Goal: Task Accomplishment & Management: Complete application form

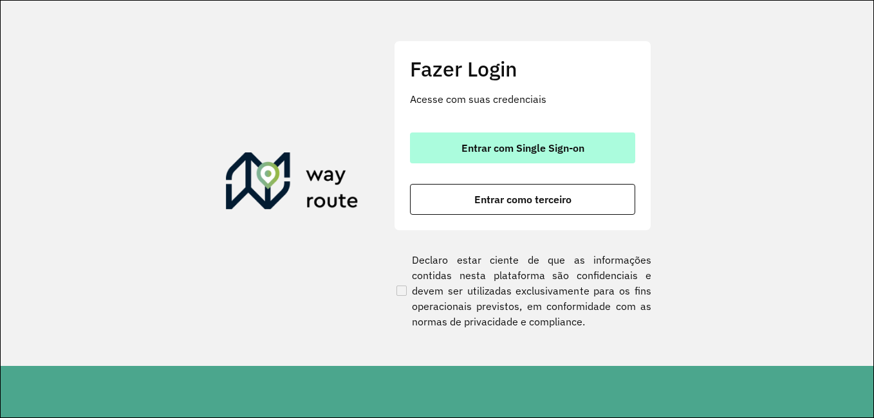
click at [499, 163] on button "Entrar com Single Sign-on" at bounding box center [522, 148] width 225 height 31
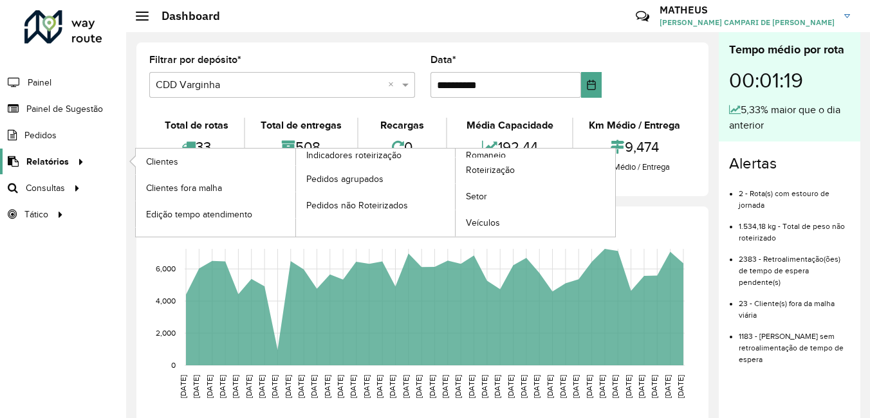
click at [69, 156] on div at bounding box center [78, 162] width 19 height 14
click at [144, 152] on link "Clientes" at bounding box center [216, 162] width 160 height 26
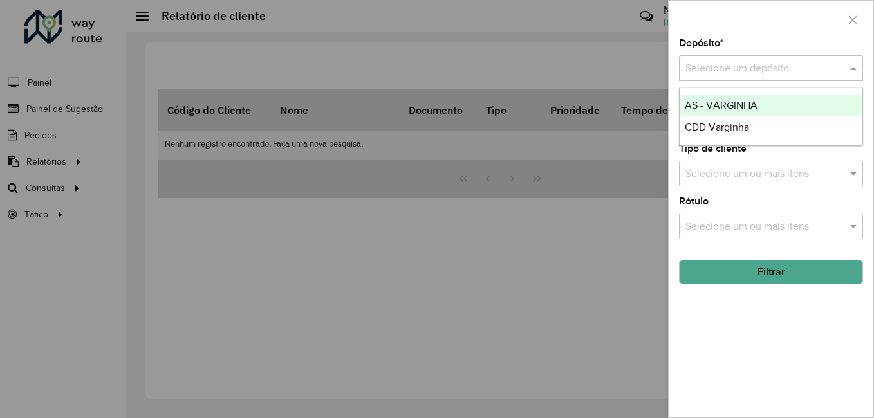
click at [710, 62] on input "text" at bounding box center [757, 68] width 145 height 15
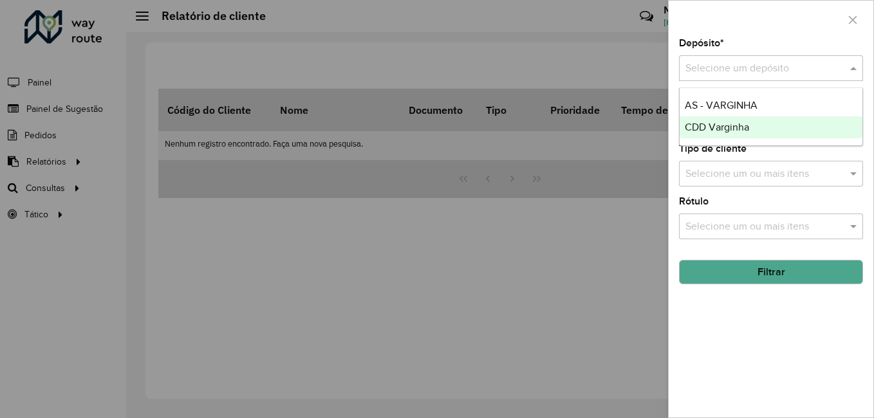
click at [695, 128] on span "CDD Varginha" at bounding box center [717, 127] width 64 height 11
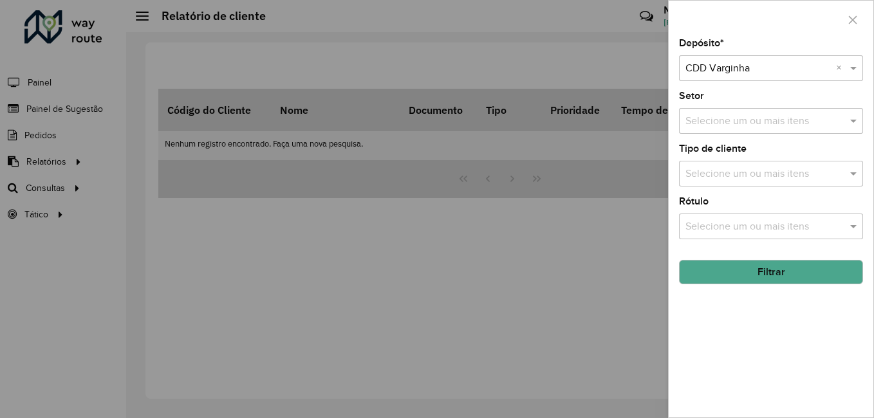
click at [703, 266] on button "Filtrar" at bounding box center [771, 272] width 184 height 24
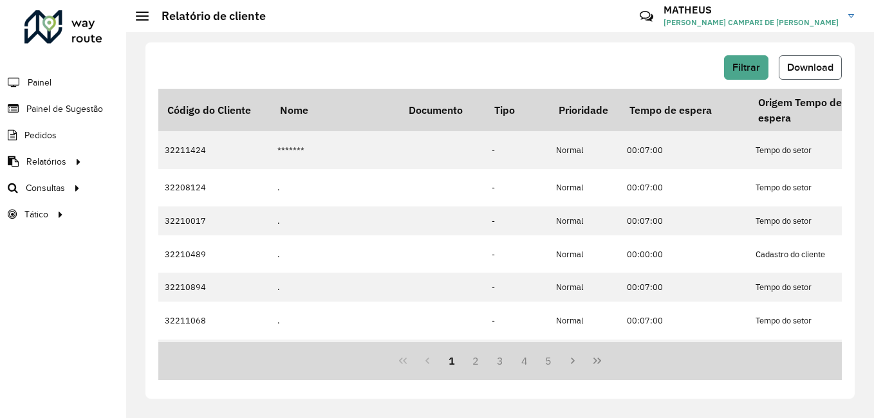
click at [806, 57] on button "Download" at bounding box center [810, 67] width 63 height 24
click at [28, 107] on span "Painel de Sugestão" at bounding box center [66, 109] width 80 height 14
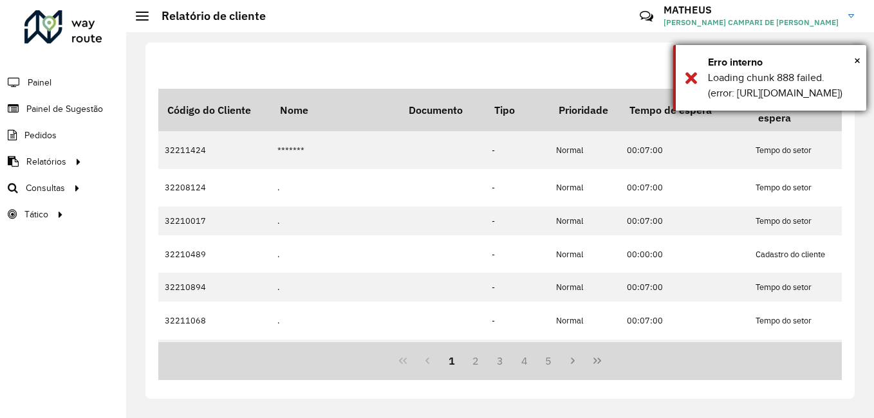
click at [852, 58] on div "Erro interno" at bounding box center [782, 62] width 149 height 15
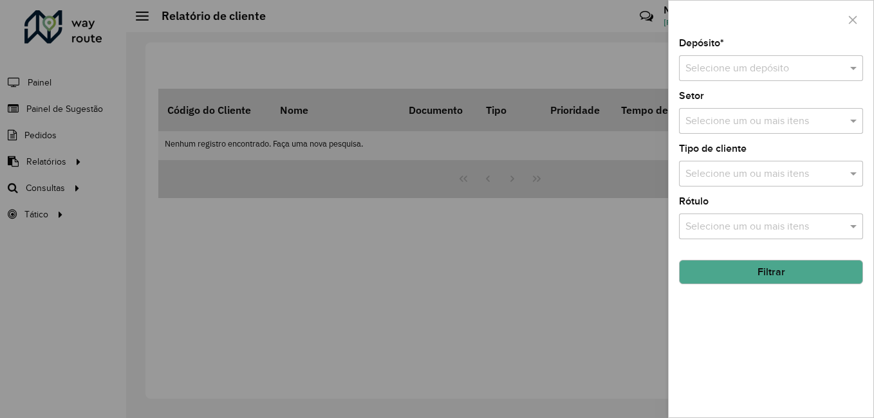
click at [788, 68] on input "text" at bounding box center [757, 68] width 145 height 15
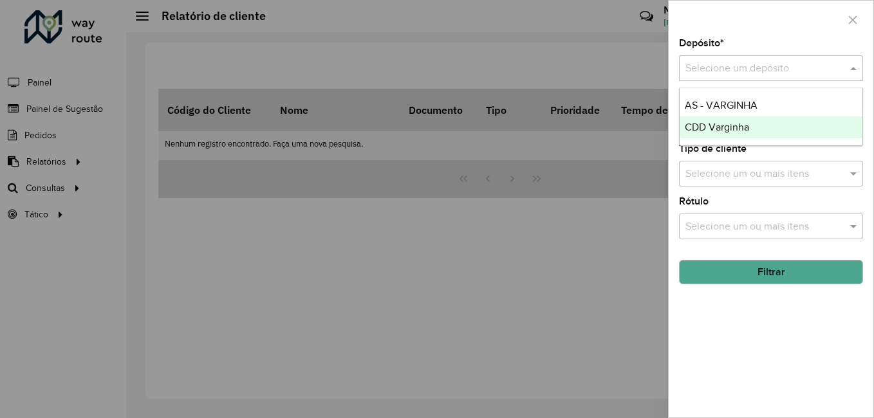
click at [768, 124] on div "CDD Varginha" at bounding box center [770, 127] width 183 height 22
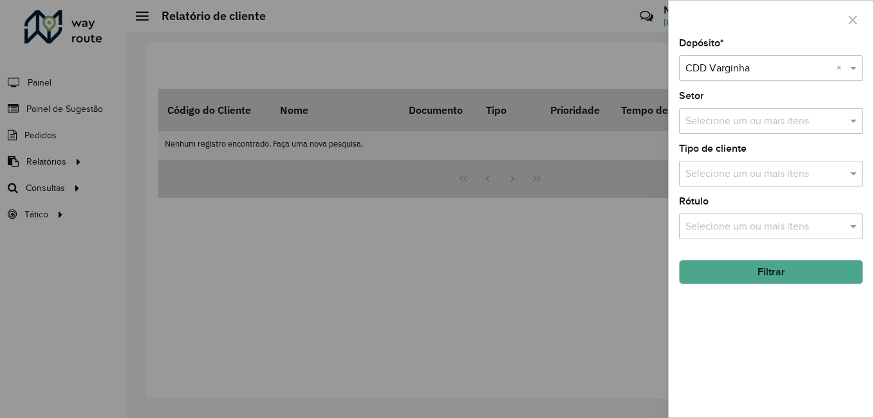
click at [779, 272] on button "Filtrar" at bounding box center [771, 272] width 184 height 24
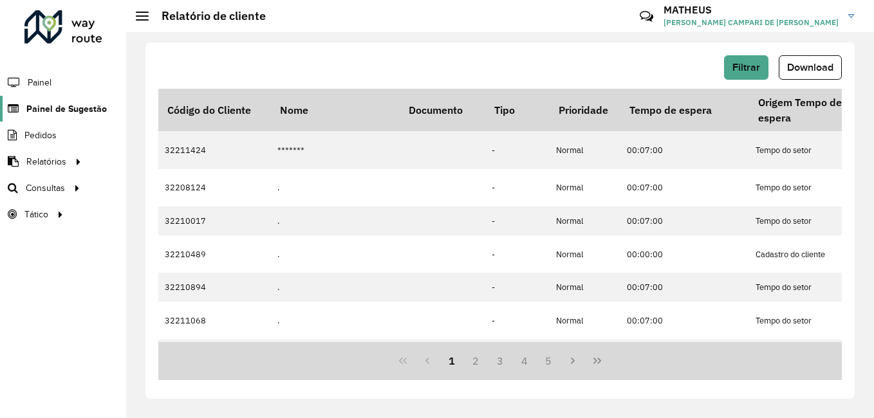
click at [64, 109] on span "Painel de Sugestão" at bounding box center [66, 109] width 80 height 14
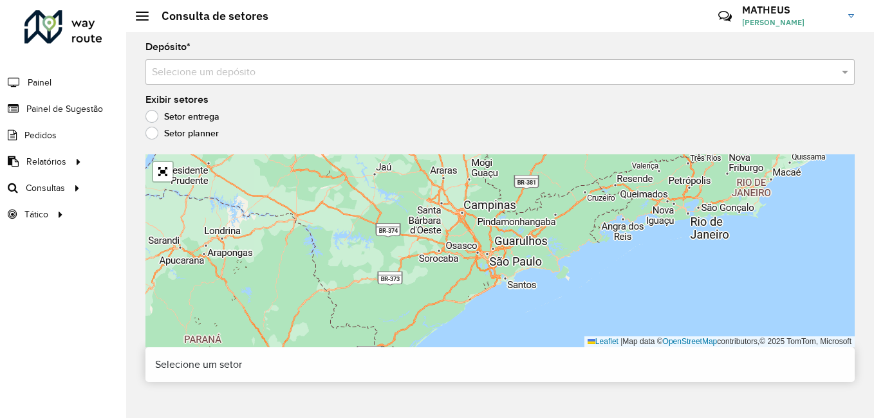
click at [278, 62] on div "Selecione um depósito" at bounding box center [499, 72] width 709 height 26
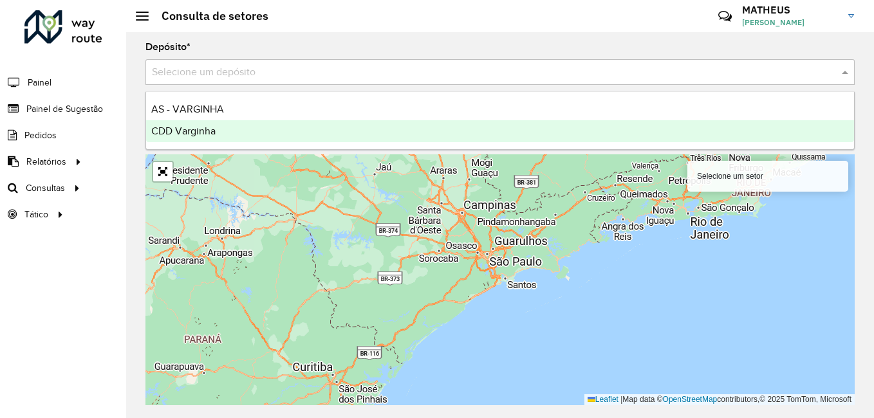
click at [239, 134] on div "CDD Varginha" at bounding box center [500, 131] width 708 height 22
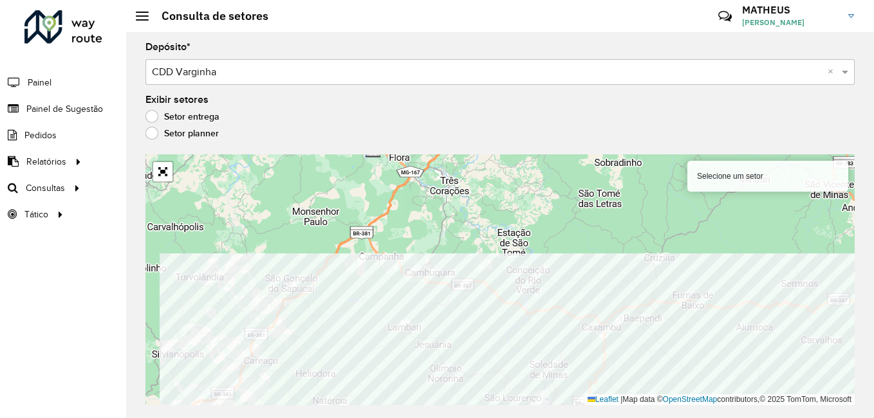
drag, startPoint x: 591, startPoint y: 395, endPoint x: 674, endPoint y: 446, distance: 97.9
click at [674, 418] on html "Aguarde... Pop-up bloqueado! Seu navegador bloqueou automáticamente a abertura …" at bounding box center [437, 209] width 874 height 418
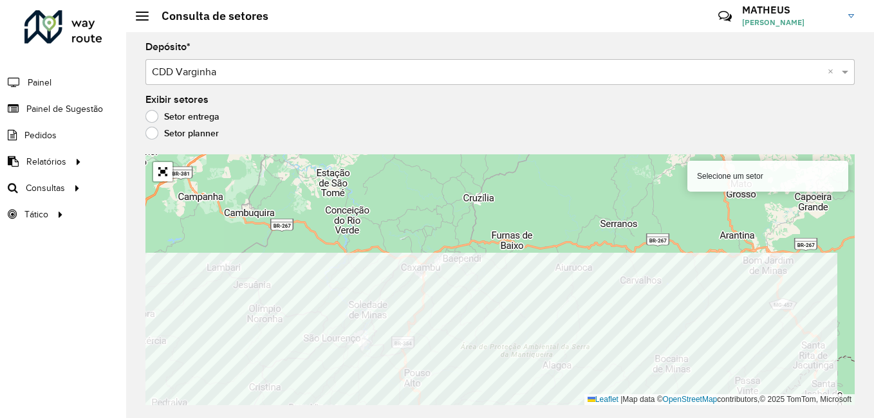
click at [521, 418] on html "Aguarde... Pop-up bloqueado! Seu navegador bloqueou automáticamente a abertura …" at bounding box center [437, 209] width 874 height 418
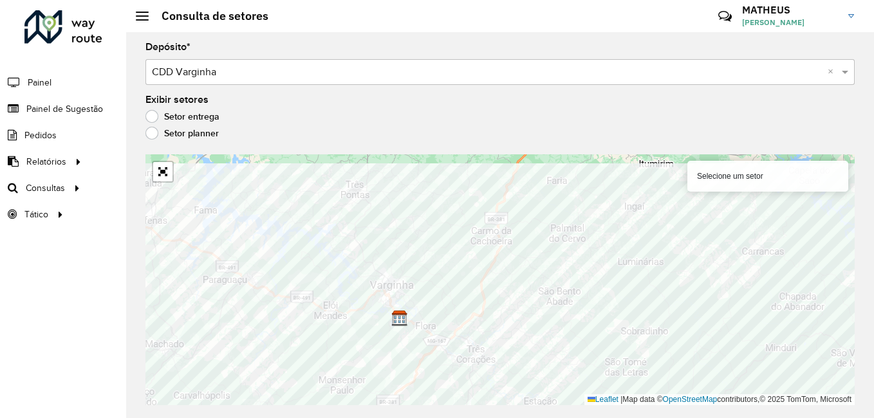
click at [584, 405] on div "Depósito * Selecione um depósito × CDD Varginha × Exibir setores Setor entrega …" at bounding box center [500, 225] width 748 height 386
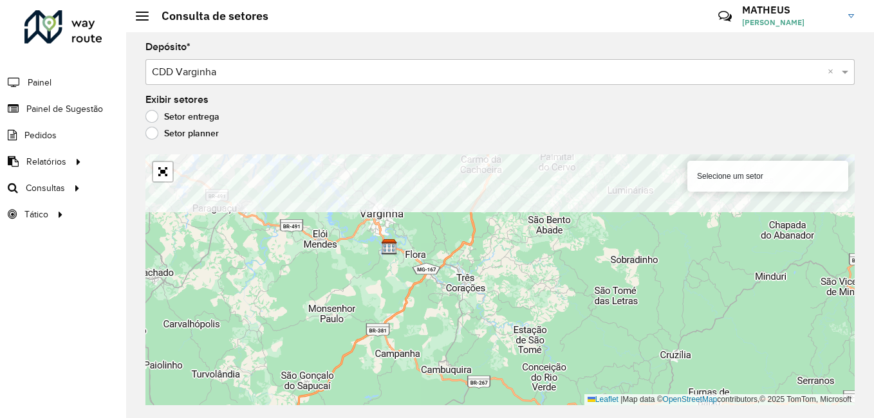
click at [461, 118] on formly-group "Depósito * Selecione um depósito × CDD Varginha × Exibir setores Setor entrega …" at bounding box center [499, 223] width 709 height 363
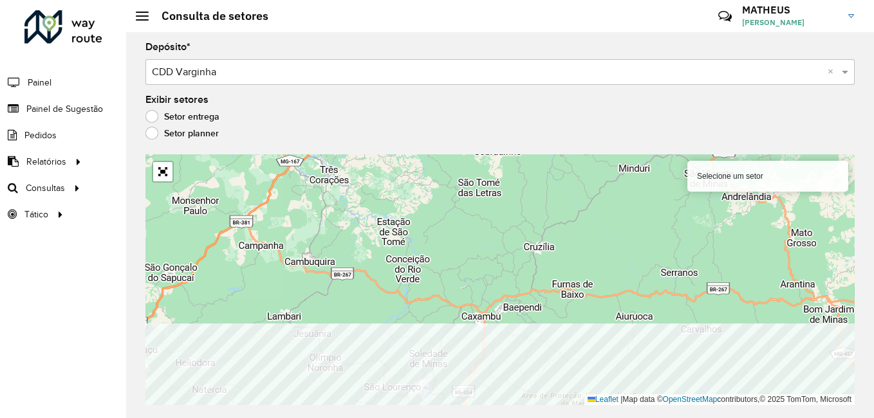
click at [578, 418] on html "Aguarde... Pop-up bloqueado! Seu navegador bloqueou automáticamente a abertura …" at bounding box center [437, 209] width 874 height 418
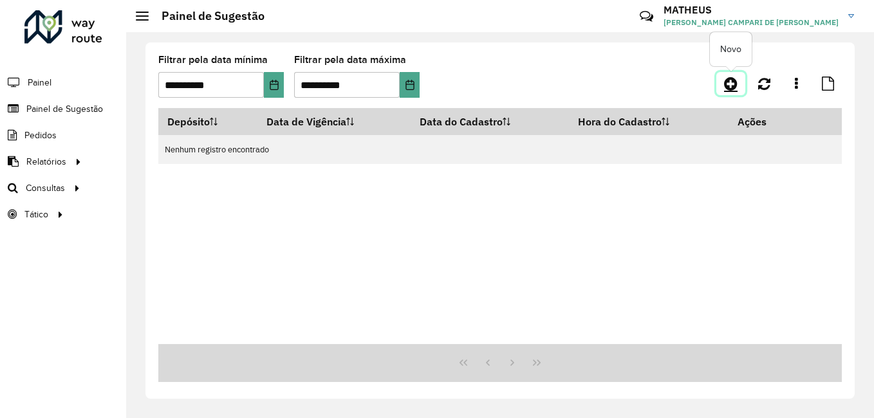
click at [728, 82] on icon at bounding box center [731, 83] width 14 height 15
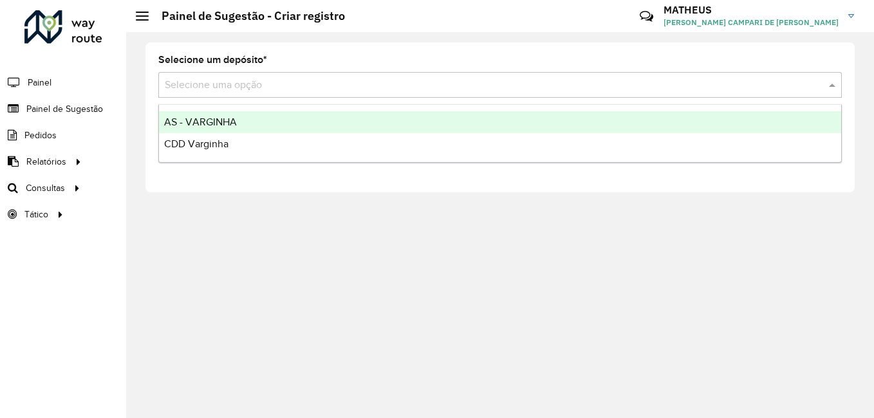
click at [364, 86] on input "text" at bounding box center [487, 85] width 645 height 15
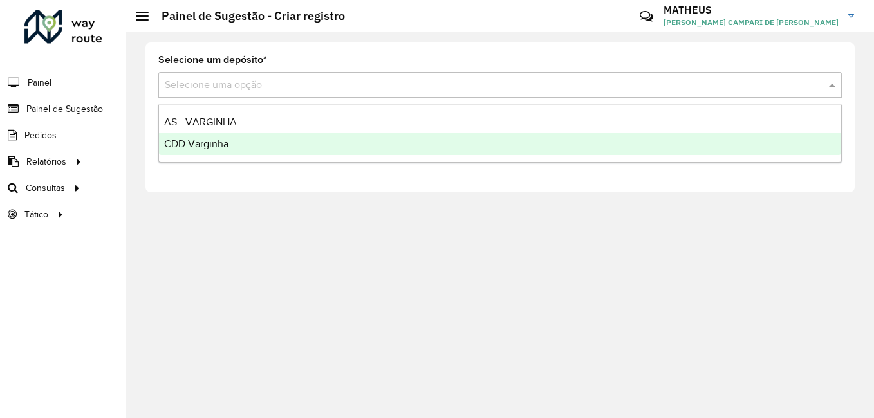
click at [284, 144] on div "CDD Varginha" at bounding box center [500, 144] width 682 height 22
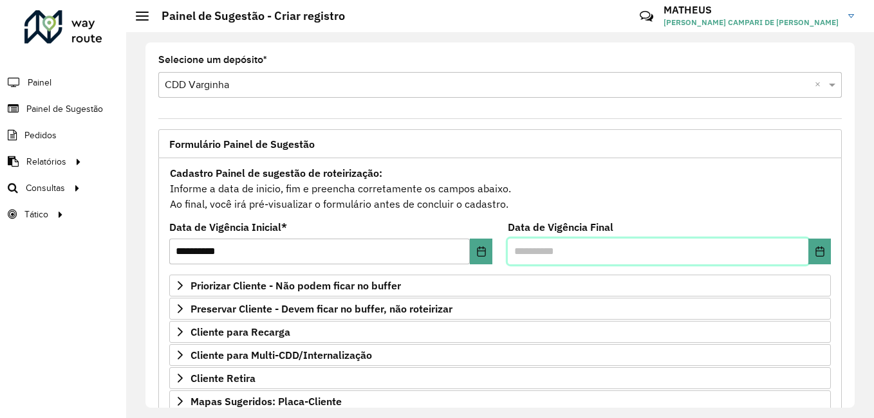
click at [642, 256] on input "text" at bounding box center [658, 252] width 300 height 26
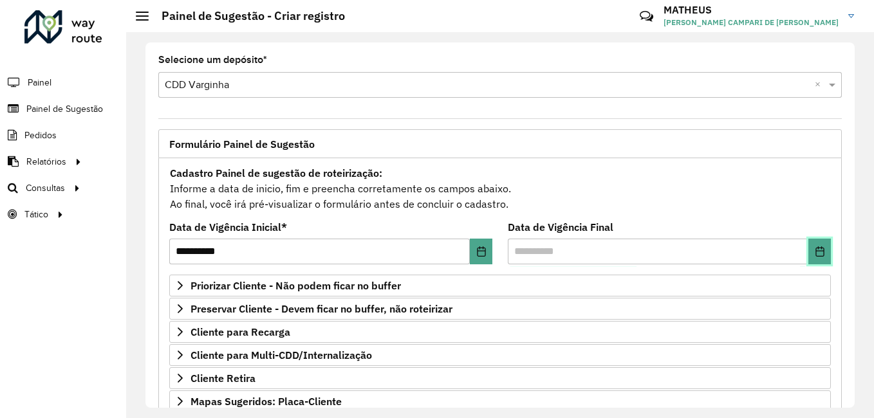
click at [820, 252] on icon "Choose Date" at bounding box center [820, 251] width 10 height 10
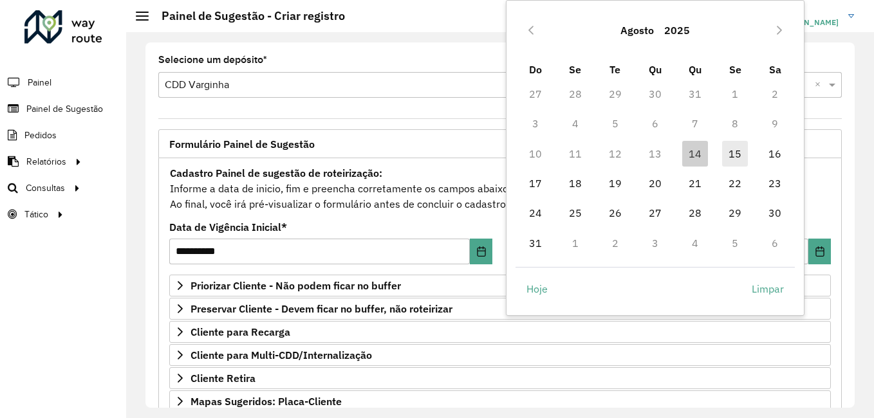
click at [728, 152] on span "15" at bounding box center [735, 154] width 26 height 26
type input "**********"
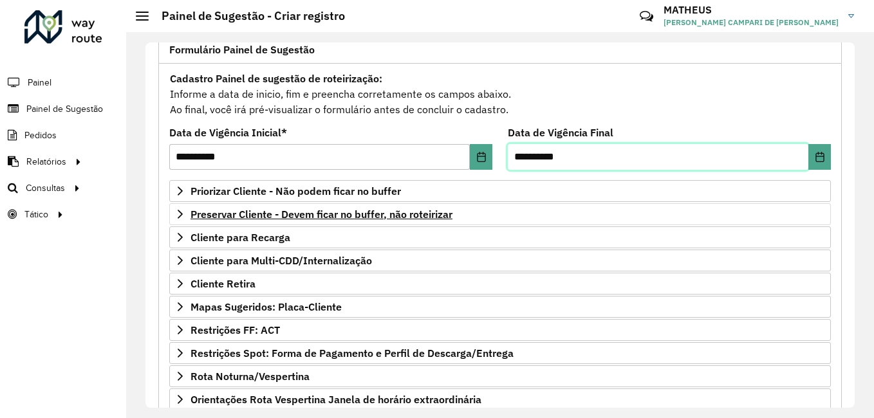
scroll to position [159, 0]
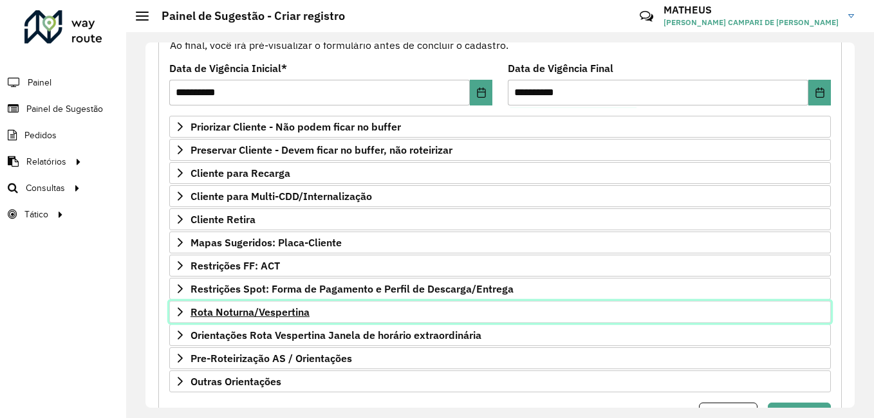
click at [270, 316] on span "Rota Noturna/Vespertina" at bounding box center [249, 312] width 119 height 10
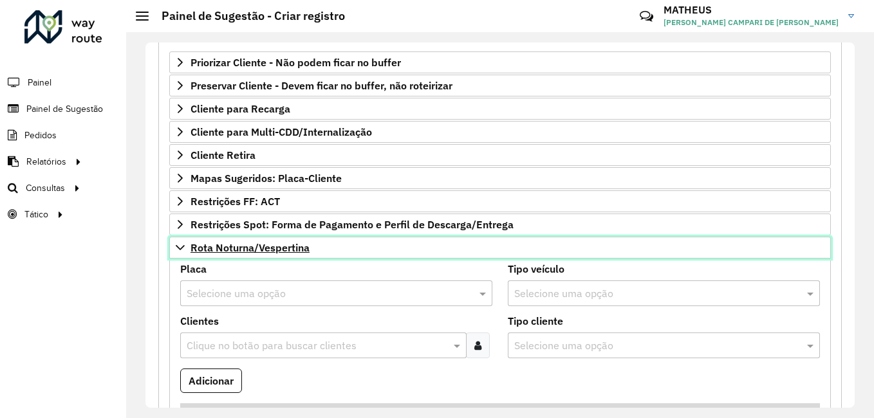
scroll to position [352, 0]
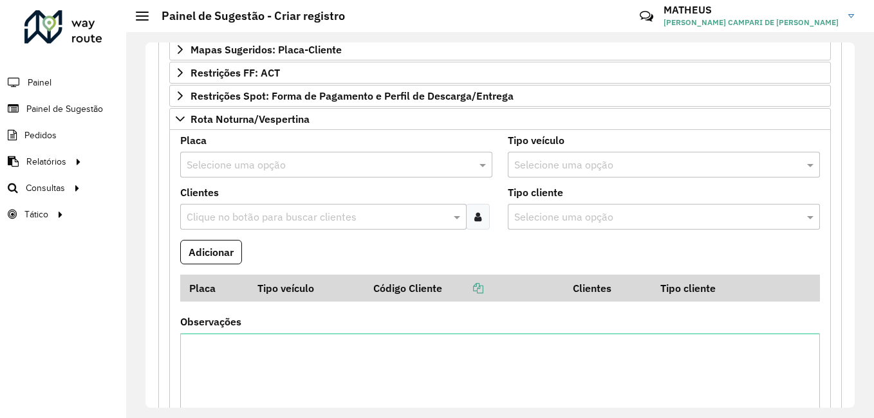
click at [272, 167] on input "text" at bounding box center [323, 165] width 273 height 15
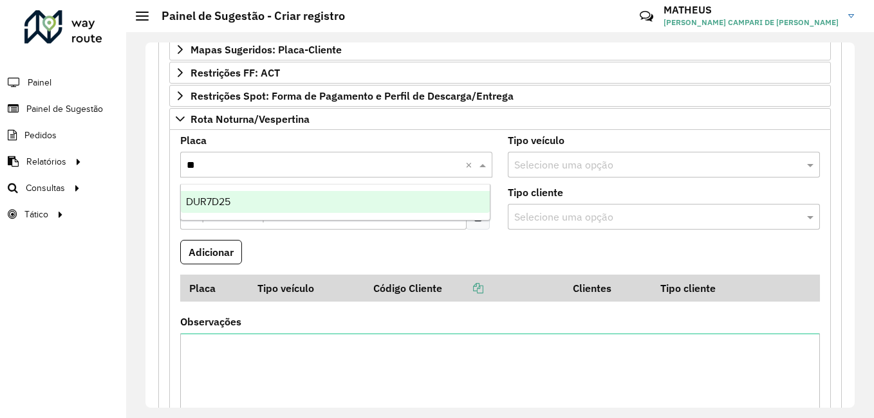
type input "***"
click at [250, 190] on ng-dropdown-panel "DUR7D25" at bounding box center [335, 202] width 310 height 37
click at [250, 202] on div "DUR7D25" at bounding box center [335, 202] width 309 height 22
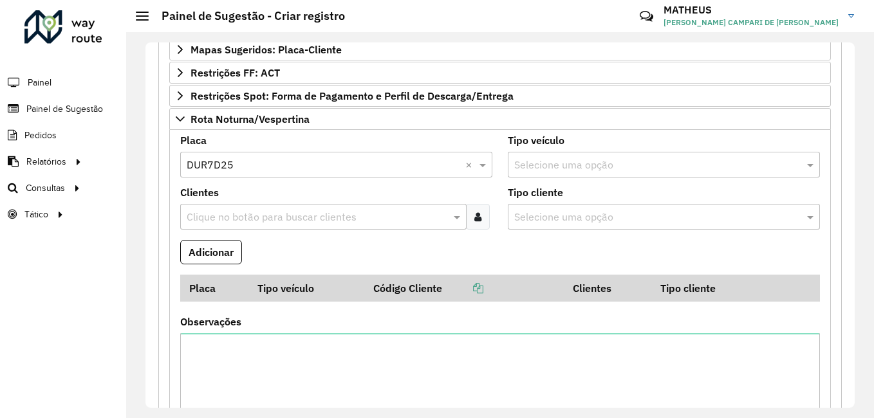
scroll to position [416, 0]
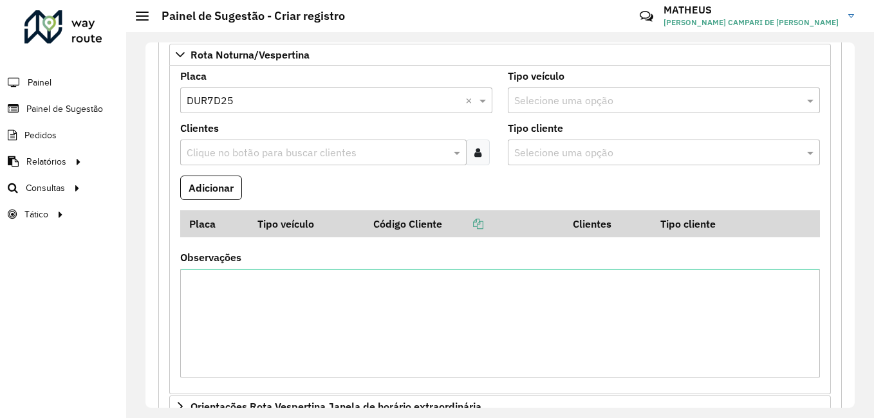
click at [474, 157] on icon at bounding box center [477, 152] width 7 height 10
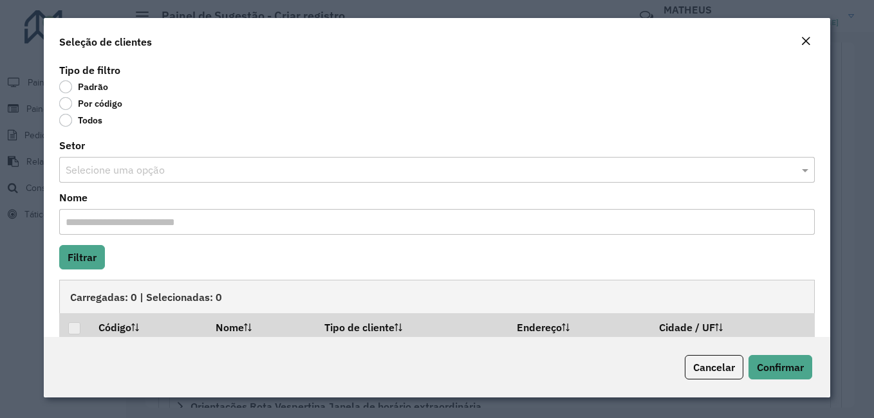
click at [77, 104] on label "Por código" at bounding box center [90, 103] width 63 height 13
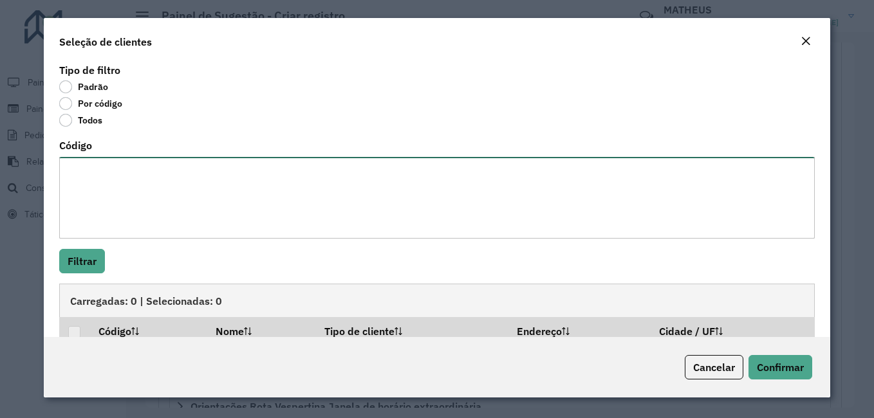
click at [129, 178] on textarea "Código" at bounding box center [436, 198] width 755 height 82
paste textarea "**** **** **** **** ***** **** *** **** **** ***"
type textarea "**** **** **** **** ***** **** *** **** **** ***"
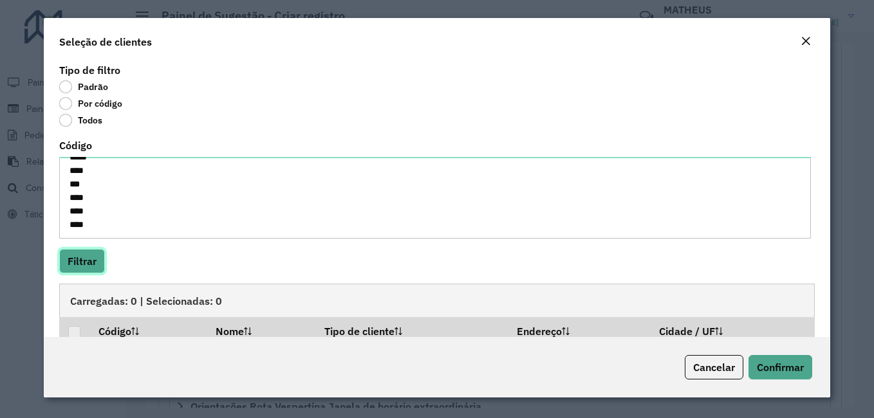
click at [72, 264] on button "Filtrar" at bounding box center [82, 261] width 46 height 24
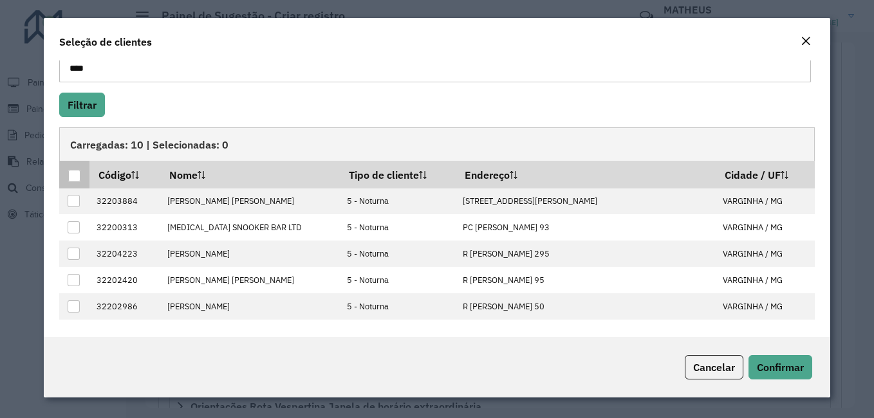
click at [69, 178] on div at bounding box center [74, 176] width 12 height 12
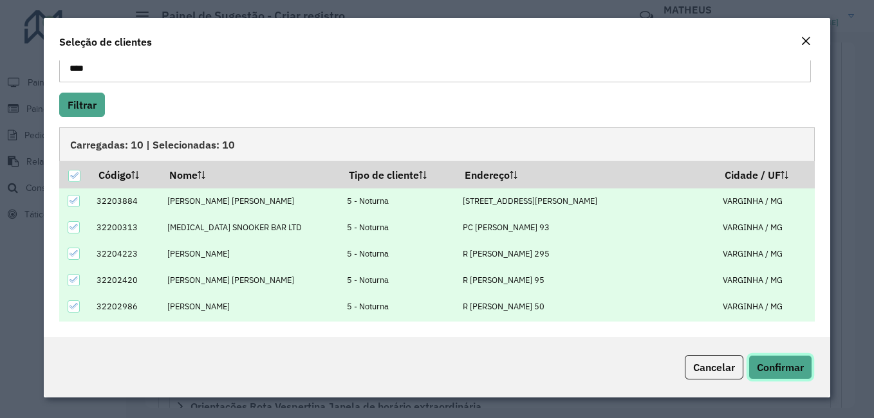
click at [770, 365] on span "Confirmar" at bounding box center [780, 367] width 47 height 13
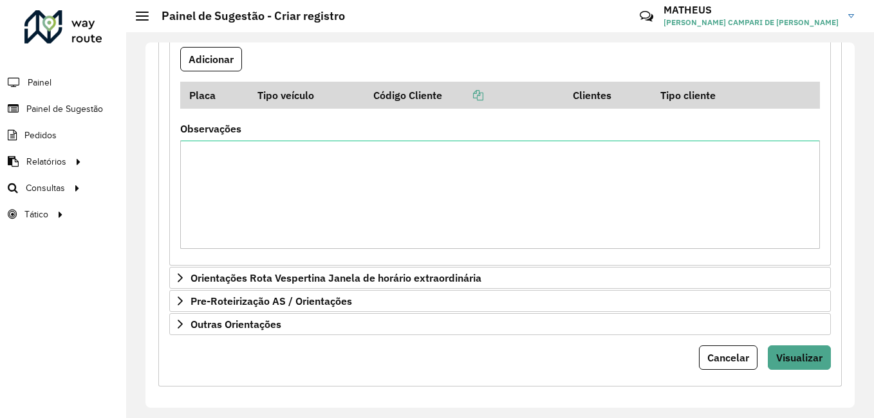
scroll to position [416, 0]
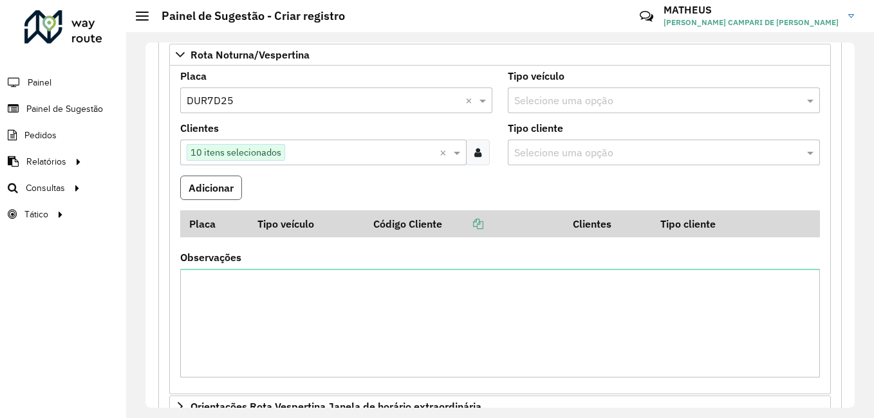
click at [214, 197] on button "Adicionar" at bounding box center [211, 188] width 62 height 24
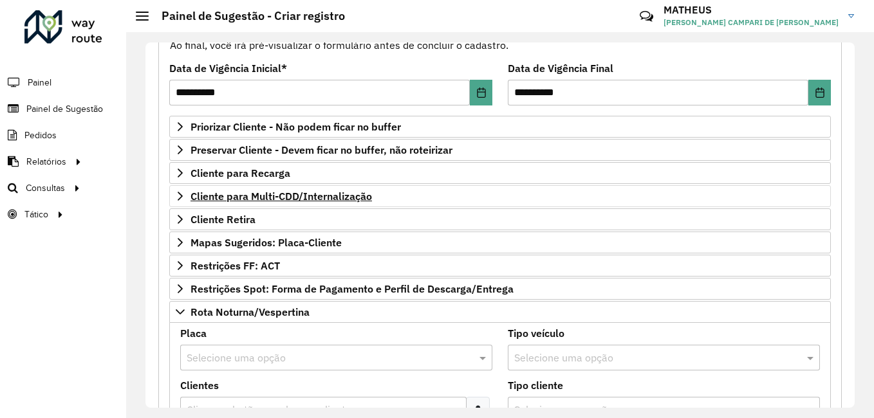
scroll to position [95, 0]
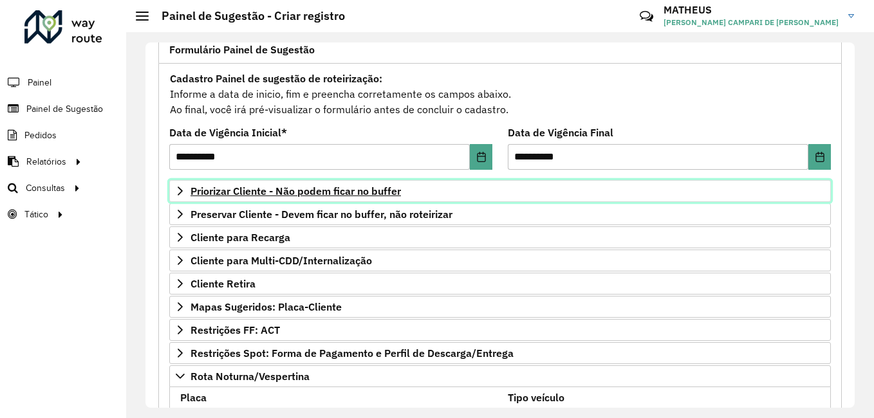
click at [263, 196] on span "Priorizar Cliente - Não podem ficar no buffer" at bounding box center [295, 191] width 210 height 10
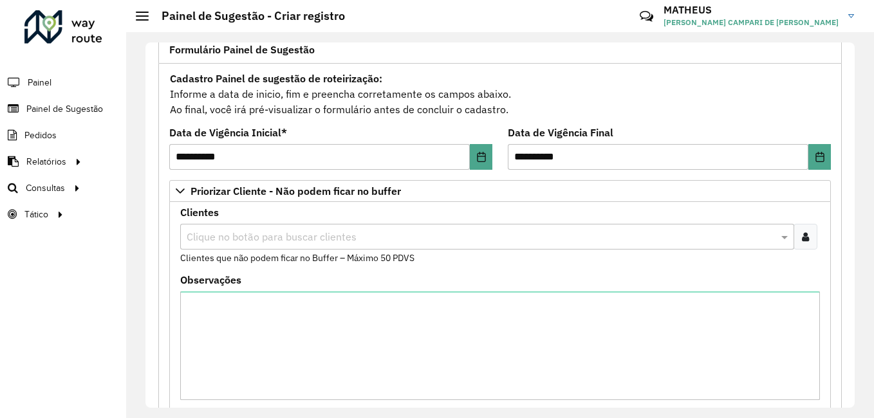
click at [809, 237] on div at bounding box center [805, 237] width 24 height 26
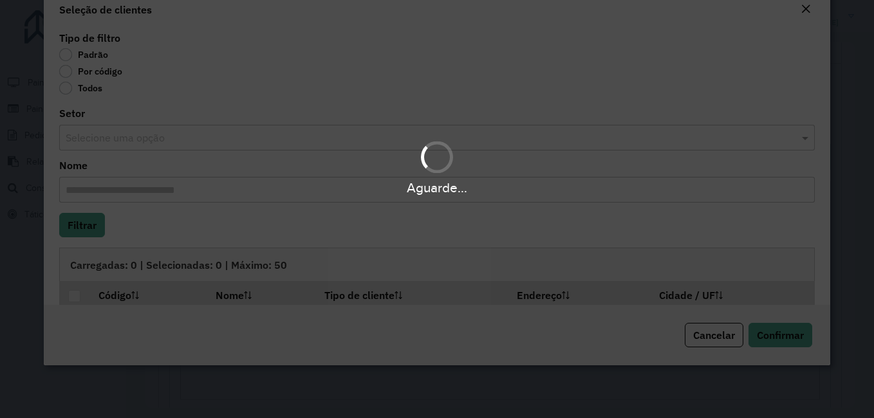
click at [797, 238] on div "Aguarde..." at bounding box center [437, 209] width 874 height 418
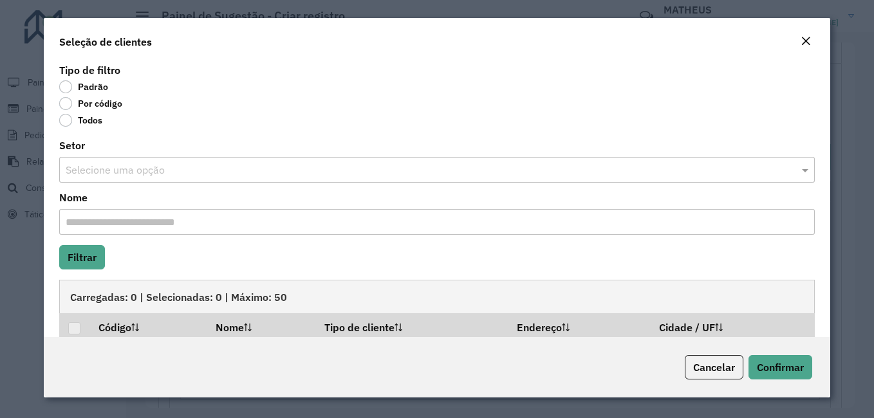
click at [75, 100] on label "Por código" at bounding box center [90, 103] width 63 height 13
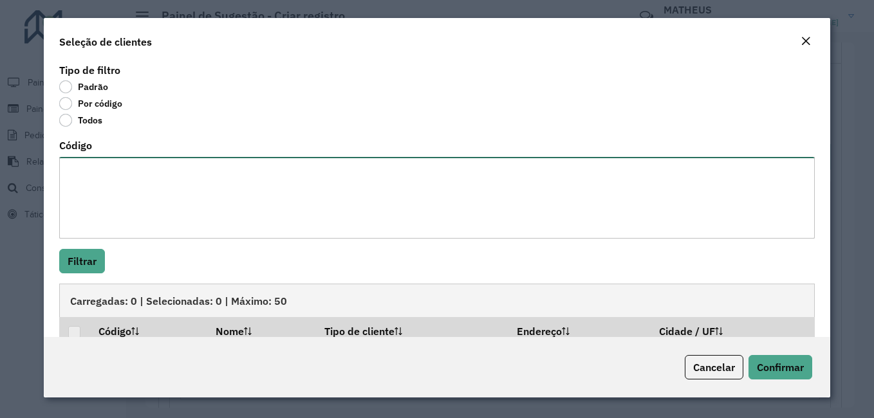
click at [129, 198] on textarea "Código" at bounding box center [436, 198] width 755 height 82
paste textarea "***** **** **** ***** ***** ***** **** **** **** ***** **** **** **** *** ****"
type textarea "***** **** **** ***** ***** ***** **** **** **** ***** **** **** **** *** ****"
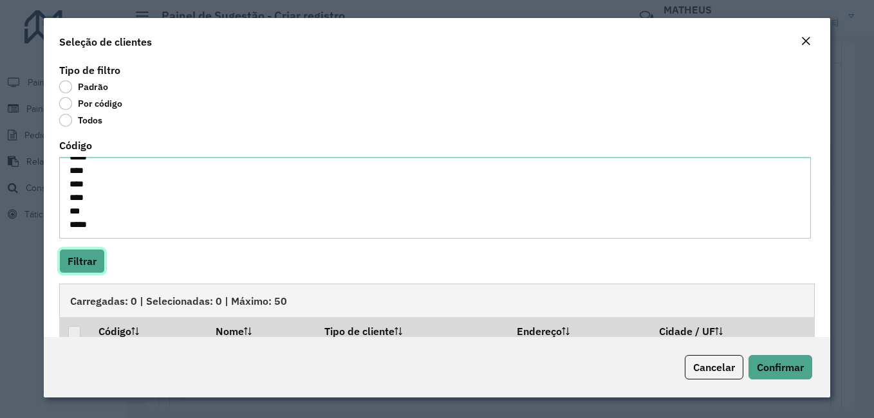
click at [75, 255] on button "Filtrar" at bounding box center [82, 261] width 46 height 24
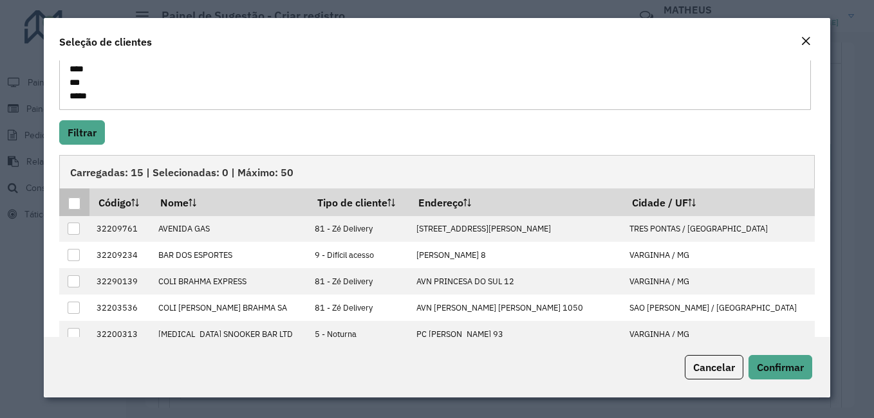
click at [77, 205] on div at bounding box center [74, 204] width 12 height 12
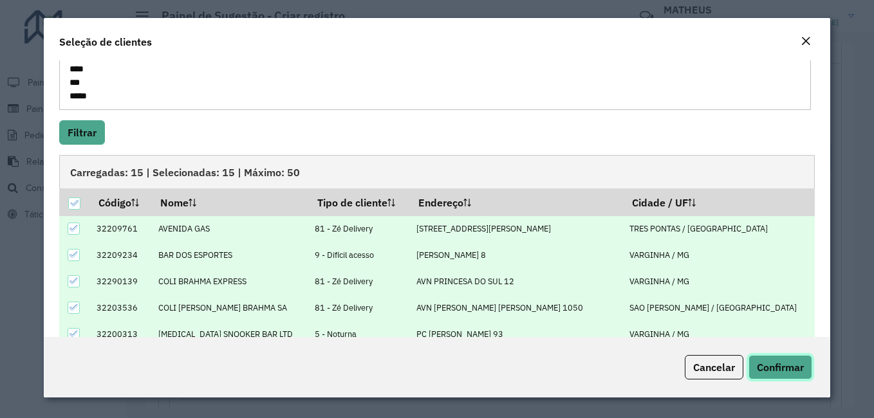
click at [782, 369] on span "Confirmar" at bounding box center [780, 367] width 47 height 13
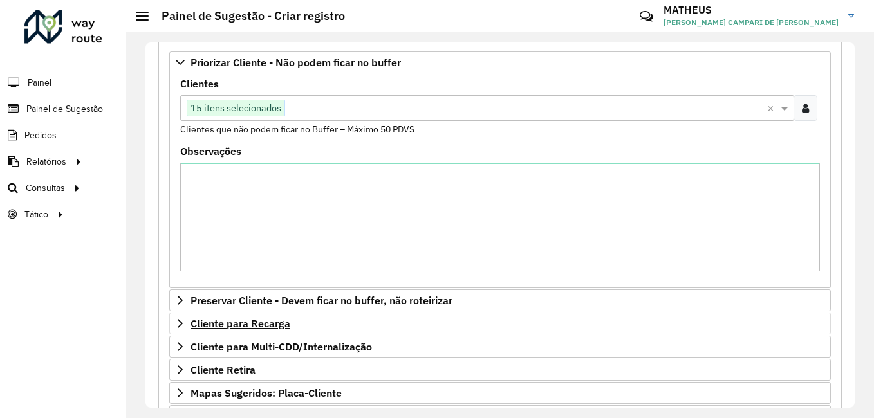
scroll to position [352, 0]
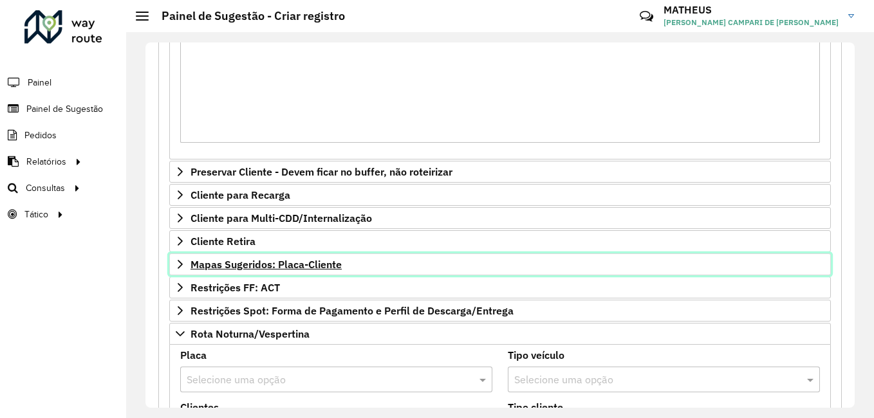
click at [266, 271] on link "Mapas Sugeridos: Placa-Cliente" at bounding box center [499, 265] width 661 height 22
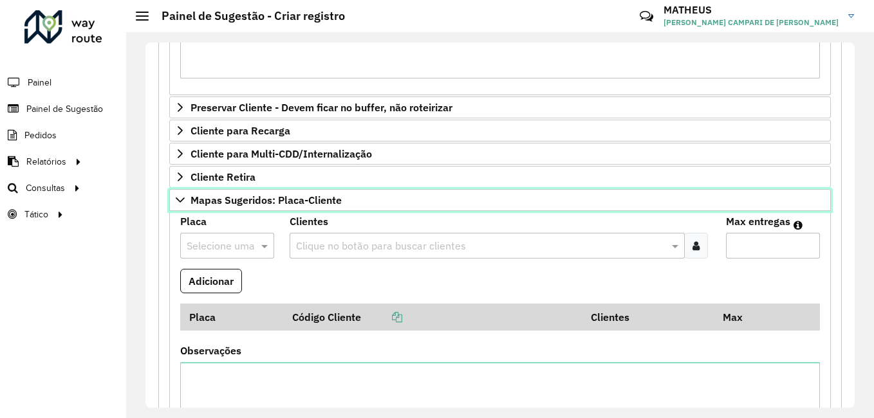
scroll to position [545, 0]
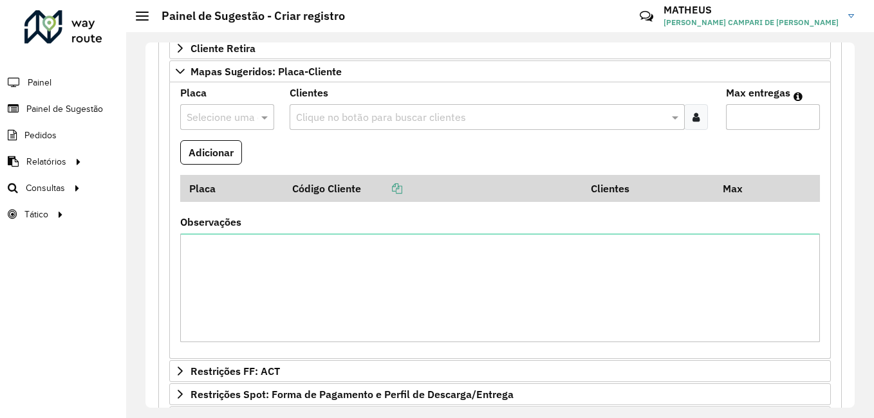
click at [248, 118] on div at bounding box center [227, 117] width 94 height 17
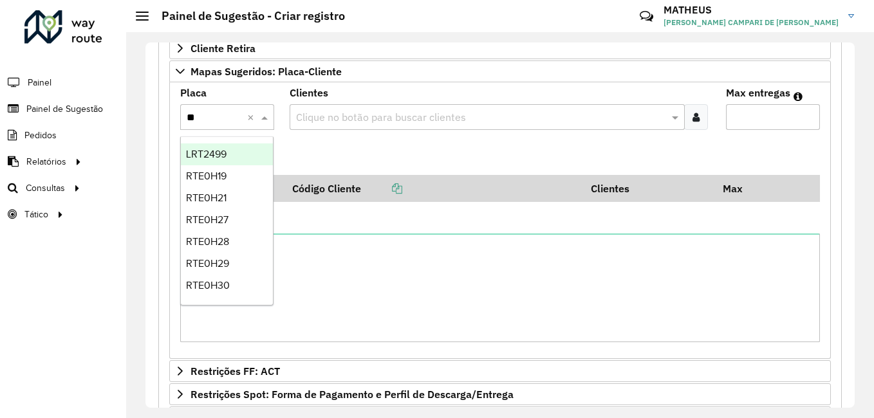
type input "***"
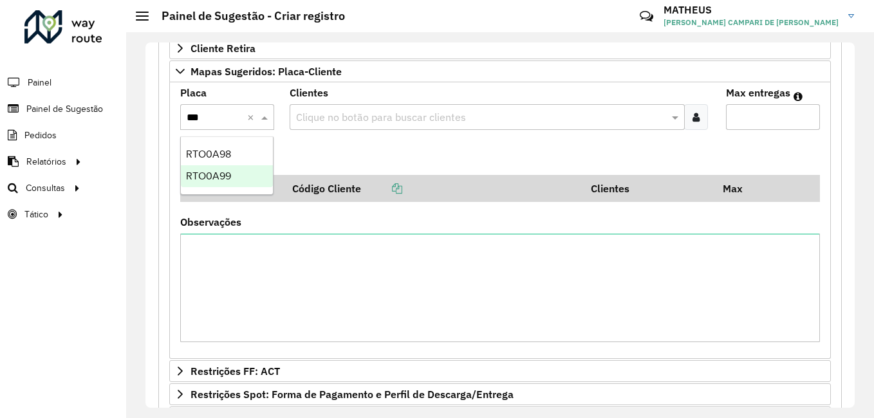
click at [240, 171] on div "RTO0A99" at bounding box center [227, 176] width 92 height 22
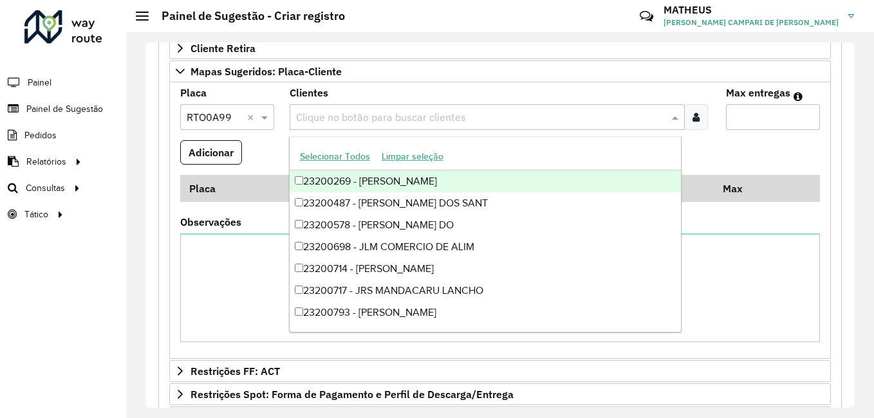
click at [346, 116] on input "text" at bounding box center [481, 117] width 376 height 15
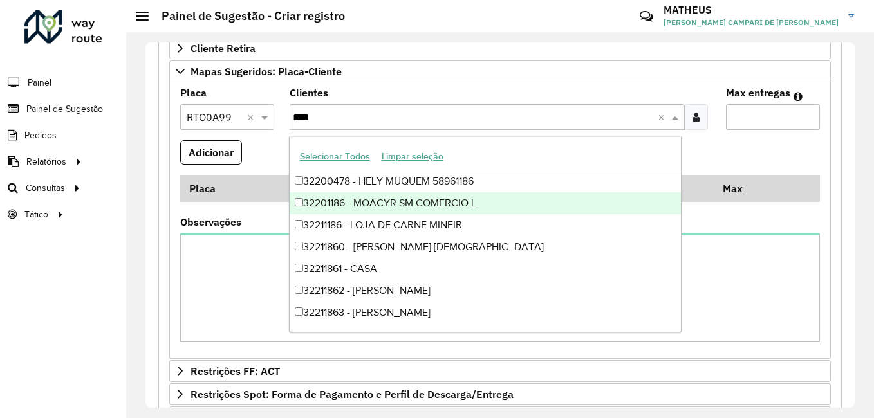
type input "****"
click at [348, 199] on div "32201186 - MOACYR SM COMERCIO L" at bounding box center [486, 203] width 392 height 22
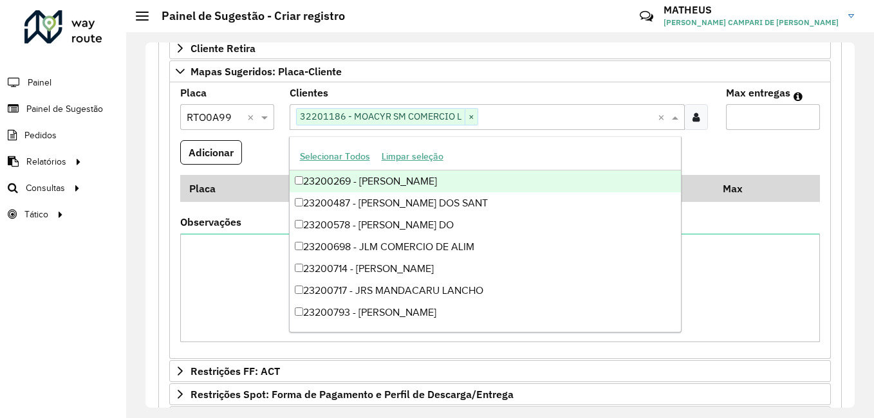
click at [268, 156] on formly-field "Adicionar" at bounding box center [499, 157] width 655 height 35
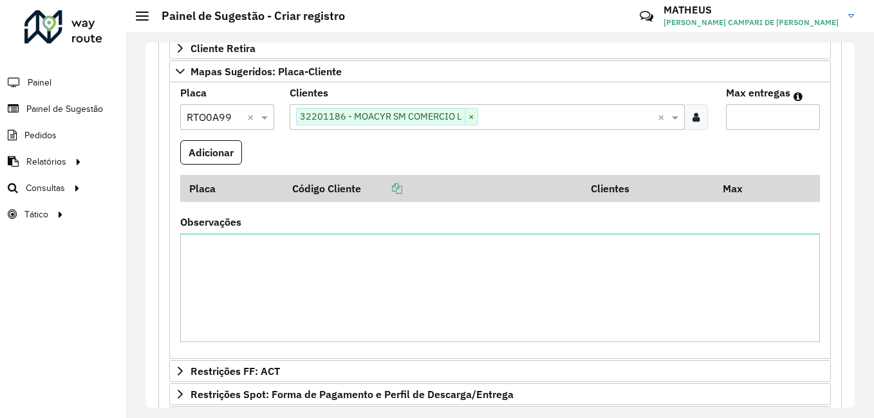
click at [777, 118] on input "Max entregas" at bounding box center [773, 117] width 94 height 26
click at [660, 160] on formly-field "Adicionar" at bounding box center [499, 157] width 655 height 35
click at [733, 116] on input "Max entregas" at bounding box center [773, 117] width 94 height 26
type input "*"
click at [214, 152] on button "Adicionar" at bounding box center [211, 152] width 62 height 24
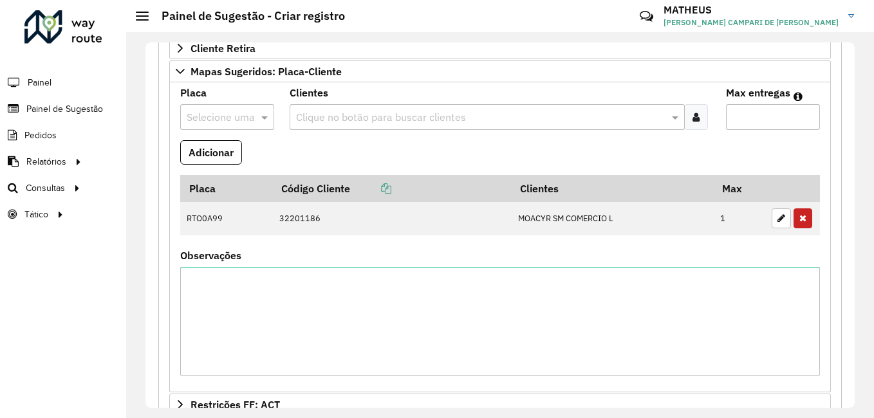
click at [235, 123] on input "text" at bounding box center [214, 117] width 55 height 15
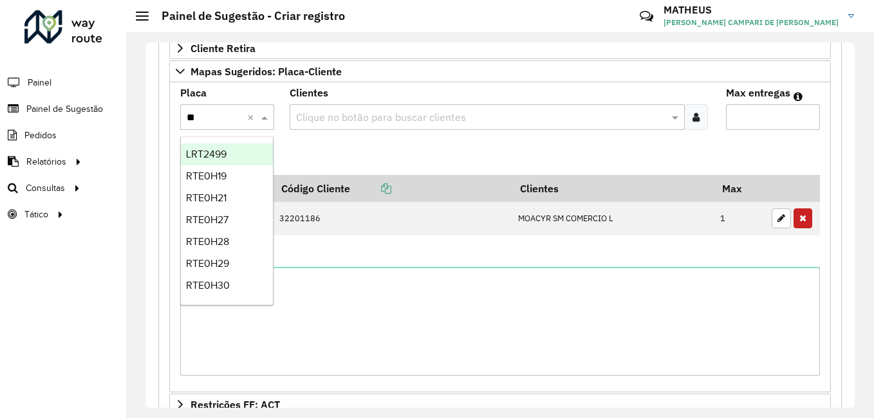
type input "***"
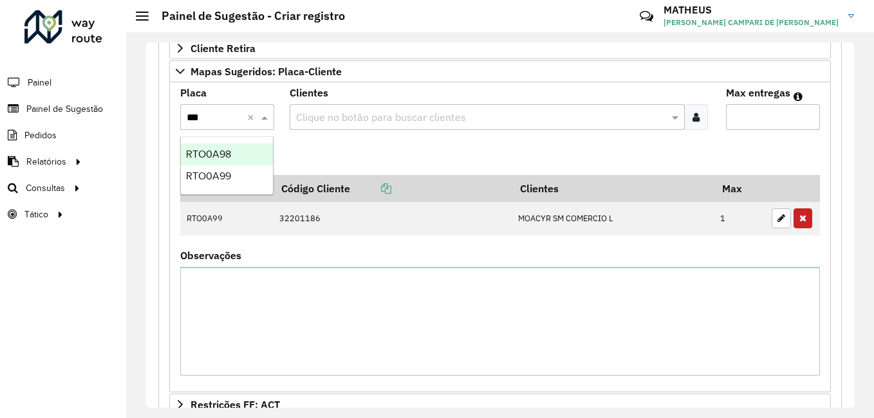
click at [241, 152] on div "RTO0A98" at bounding box center [227, 154] width 92 height 22
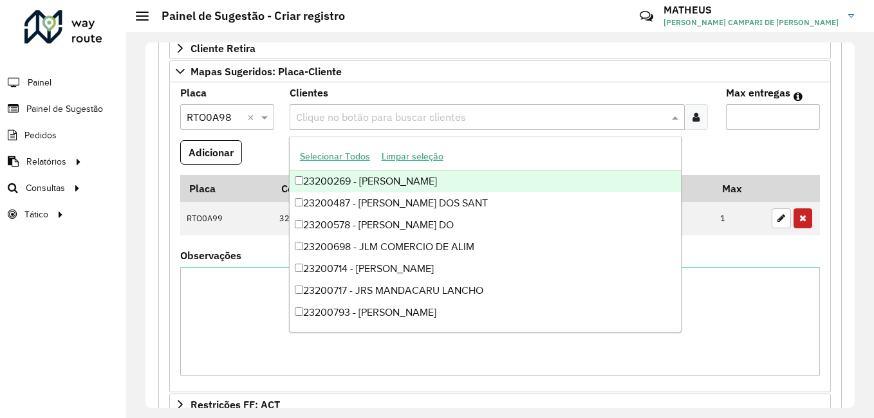
click at [383, 111] on input "text" at bounding box center [481, 117] width 376 height 15
type input "*"
click at [267, 95] on div "Placa Selecione uma opção" at bounding box center [227, 109] width 94 height 42
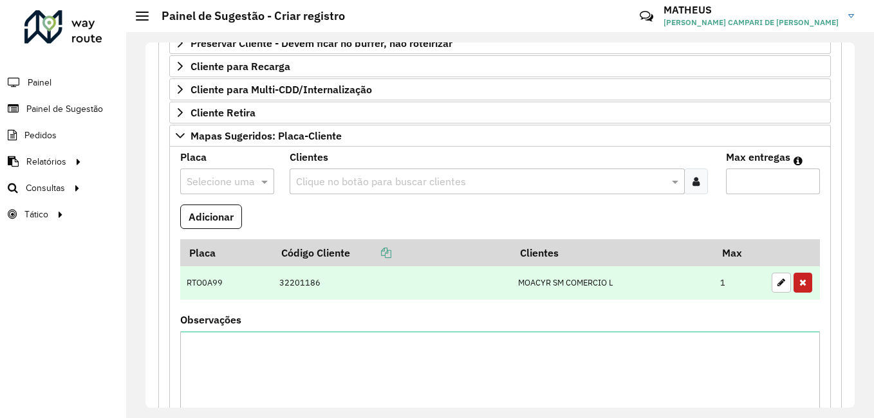
scroll to position [416, 0]
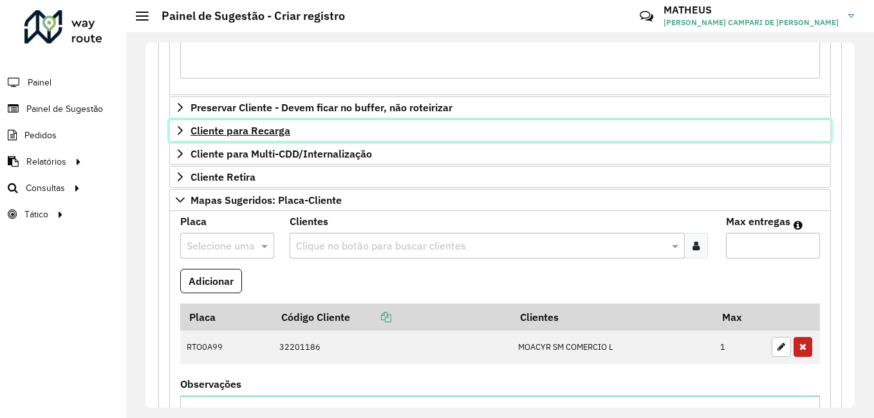
click at [261, 133] on span "Cliente para Recarga" at bounding box center [240, 130] width 100 height 10
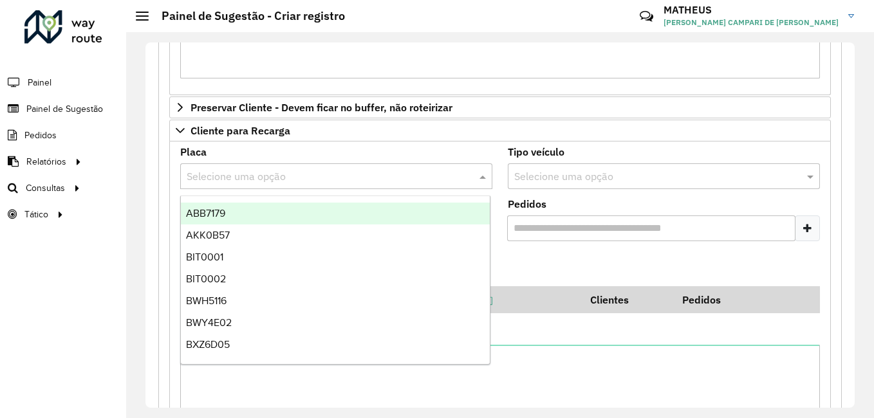
click at [255, 167] on div "Selecione uma opção" at bounding box center [336, 176] width 312 height 26
type input "***"
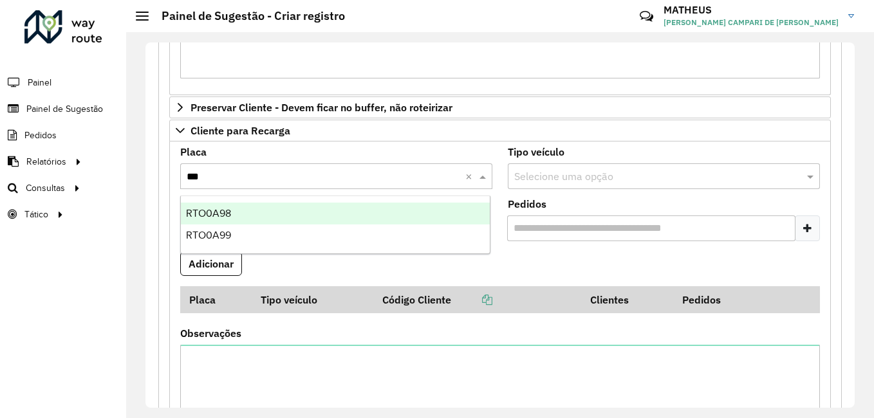
click at [257, 205] on div "RTO0A98" at bounding box center [335, 214] width 309 height 22
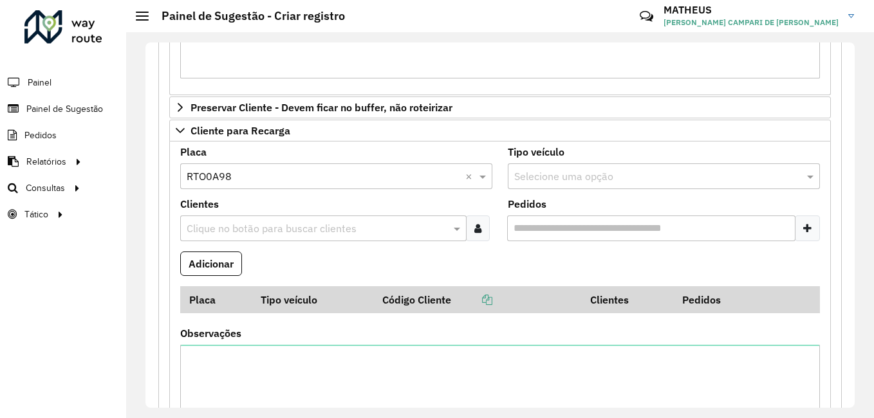
click at [255, 218] on div "Clique no botão para buscar clientes" at bounding box center [323, 229] width 286 height 26
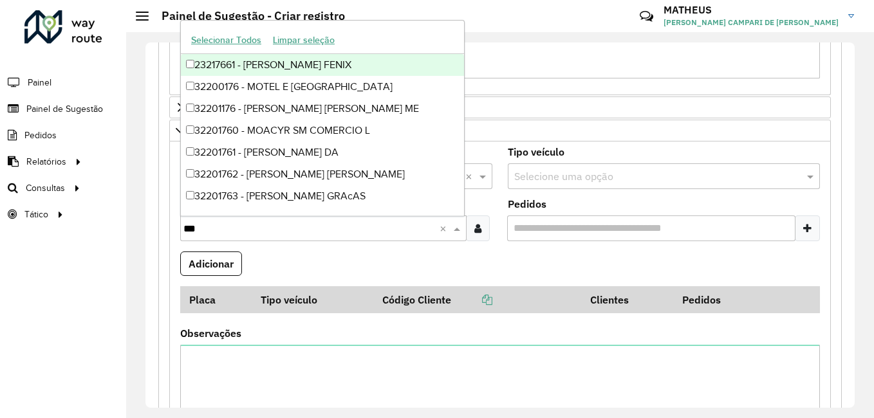
type input "****"
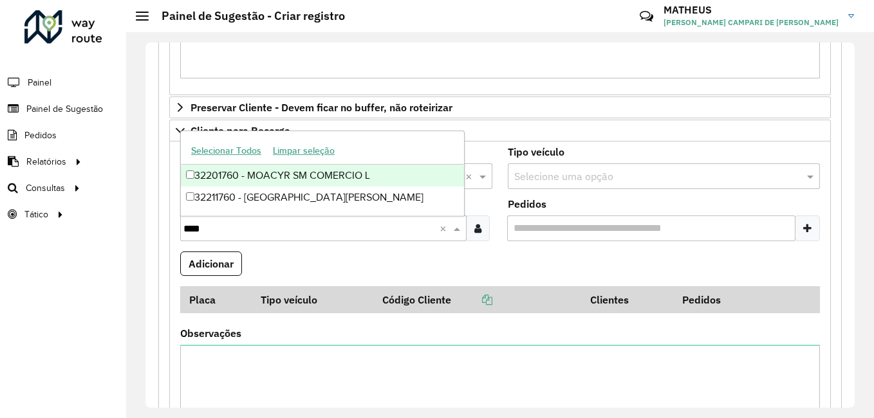
click at [254, 165] on div "32201760 - MOACYR SM COMERCIO L" at bounding box center [322, 176] width 283 height 22
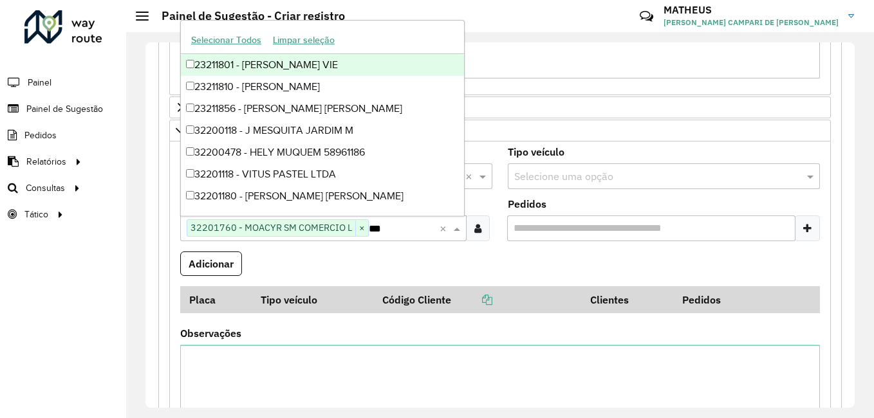
type input "****"
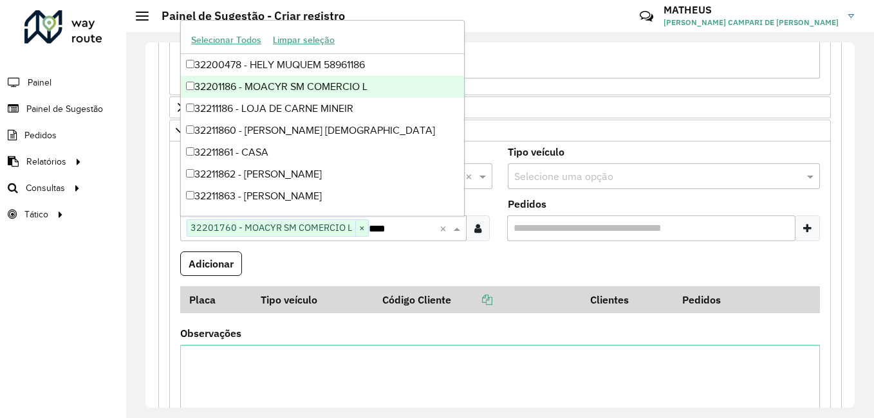
click at [272, 82] on div "32201186 - MOACYR SM COMERCIO L" at bounding box center [322, 87] width 283 height 22
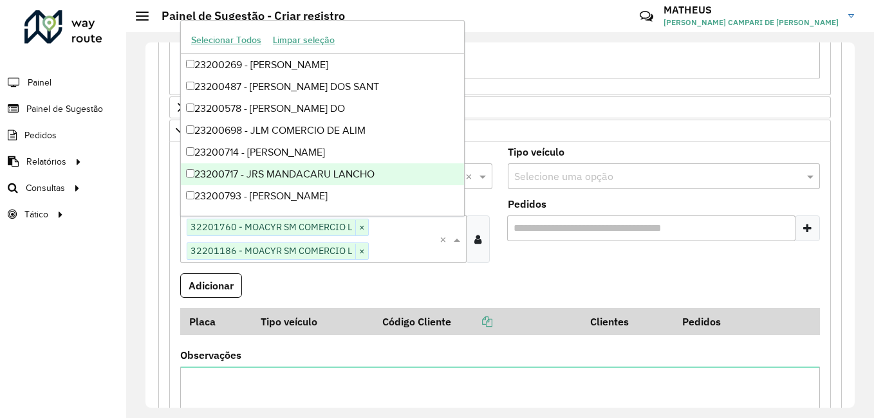
click at [282, 277] on formly-field "Adicionar" at bounding box center [499, 290] width 655 height 35
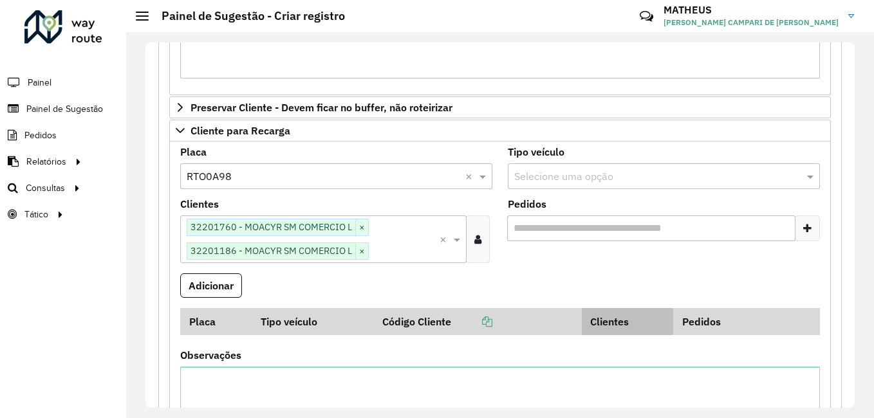
scroll to position [481, 0]
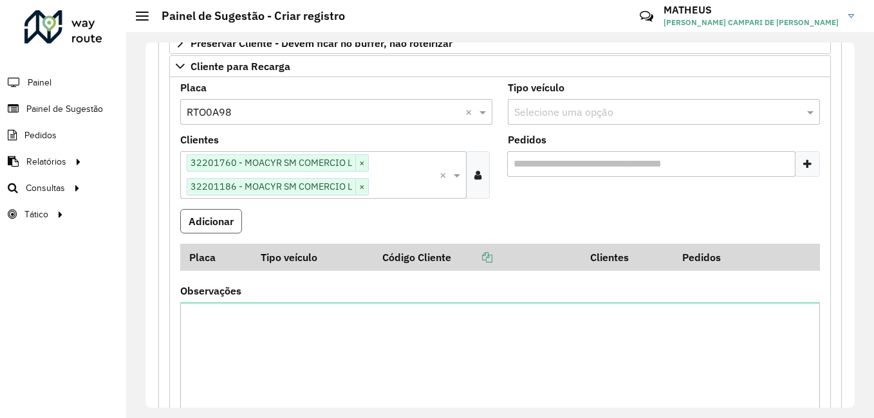
click at [185, 217] on button "Adicionar" at bounding box center [211, 221] width 62 height 24
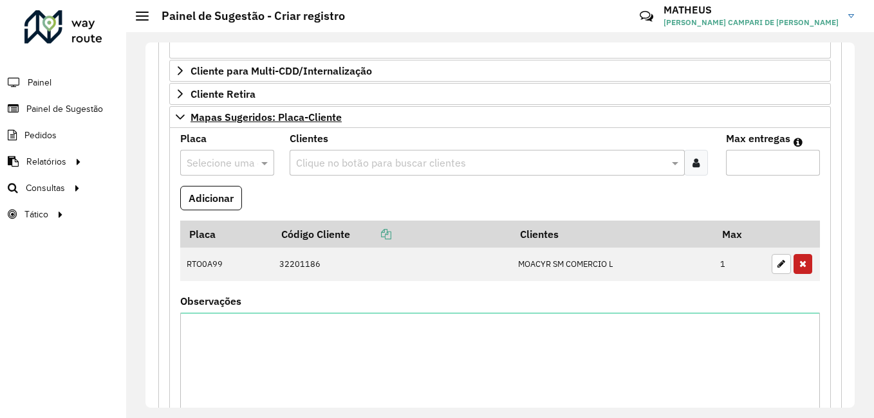
scroll to position [802, 0]
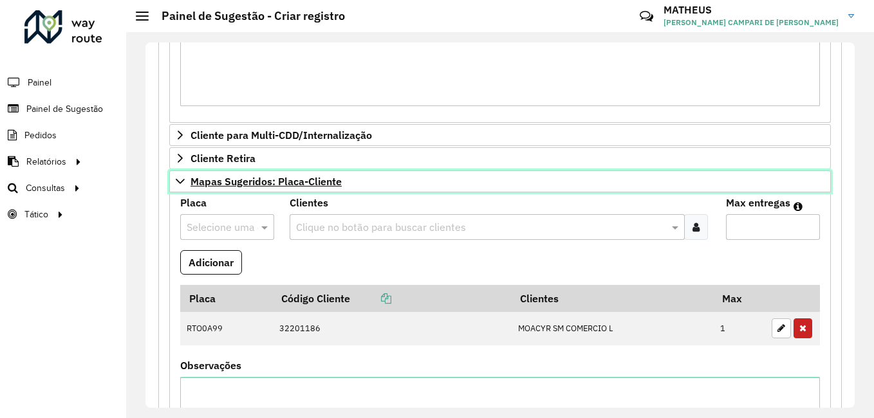
click at [280, 183] on span "Mapas Sugeridos: Placa-Cliente" at bounding box center [265, 181] width 151 height 10
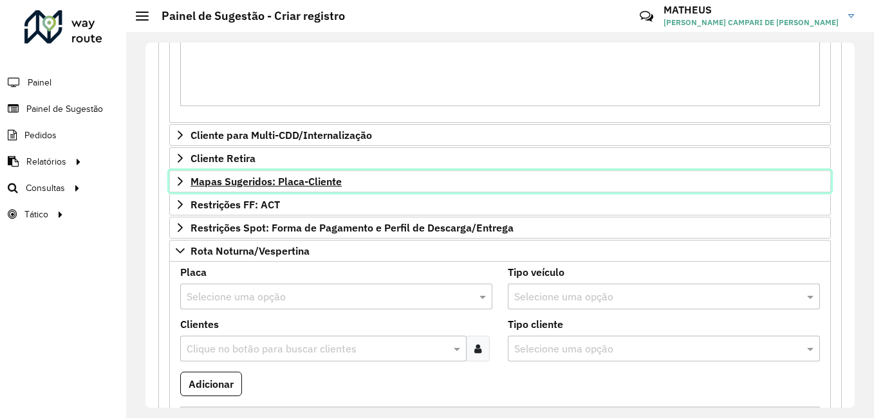
click at [280, 184] on span "Mapas Sugeridos: Placa-Cliente" at bounding box center [265, 181] width 151 height 10
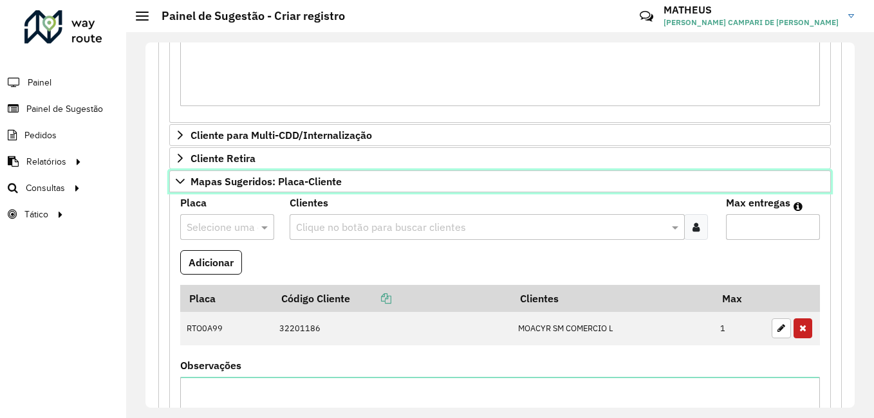
scroll to position [995, 0]
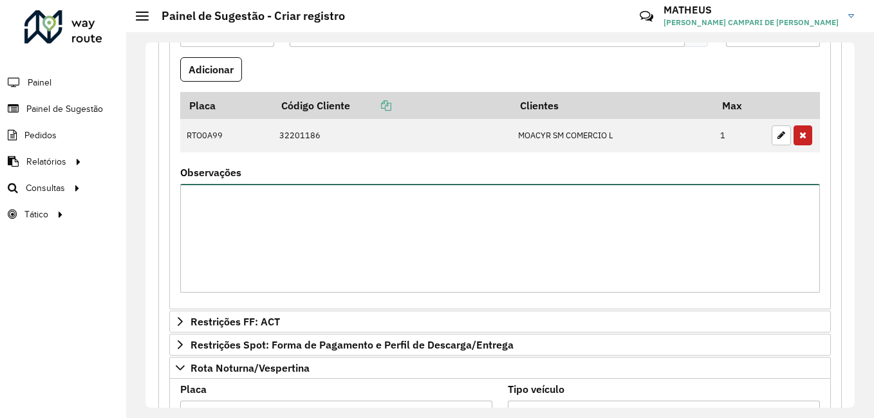
click at [314, 205] on textarea "Observações" at bounding box center [500, 238] width 640 height 109
click at [426, 218] on textarea "**********" at bounding box center [500, 238] width 640 height 109
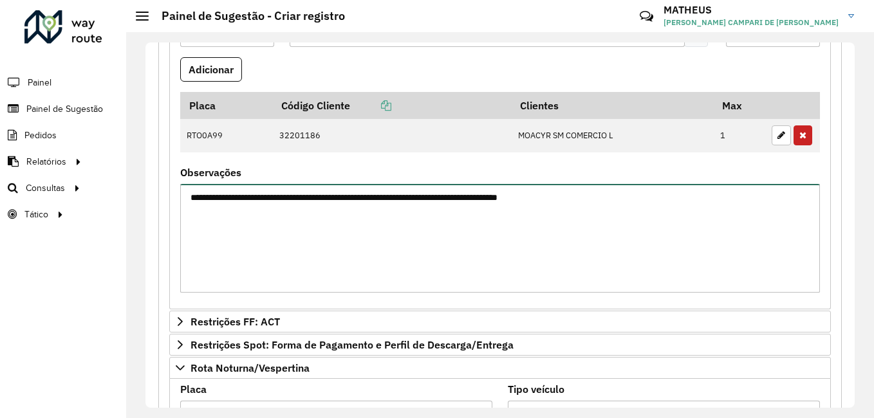
click at [228, 198] on textarea "**********" at bounding box center [500, 238] width 640 height 109
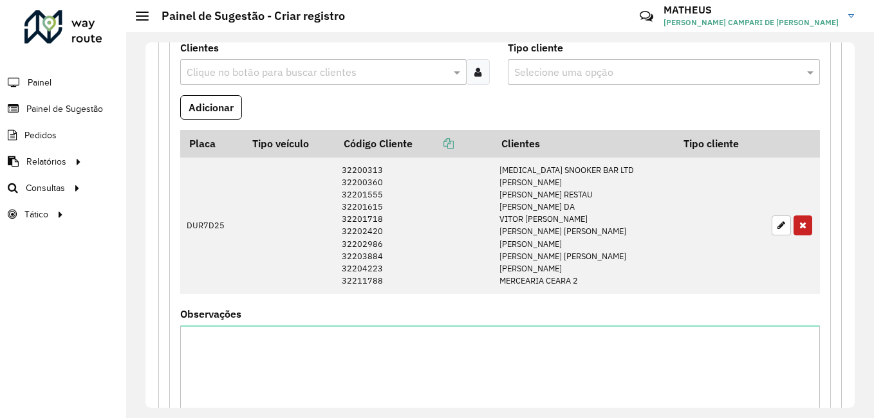
scroll to position [1582, 0]
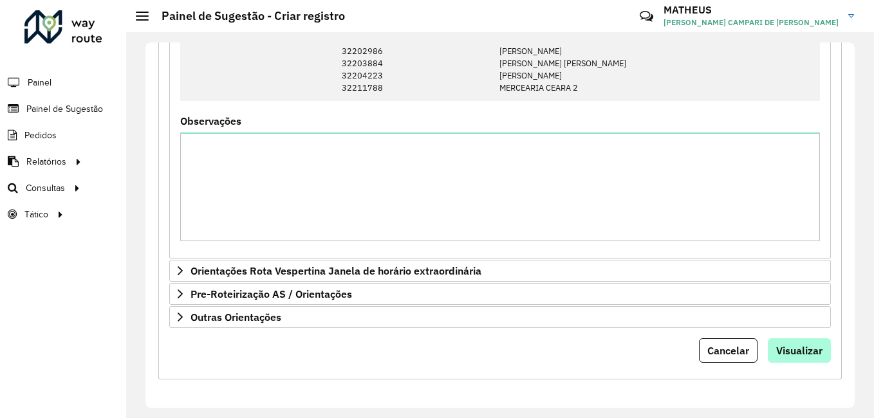
type textarea "**********"
click at [806, 354] on span "Visualizar" at bounding box center [799, 350] width 46 height 13
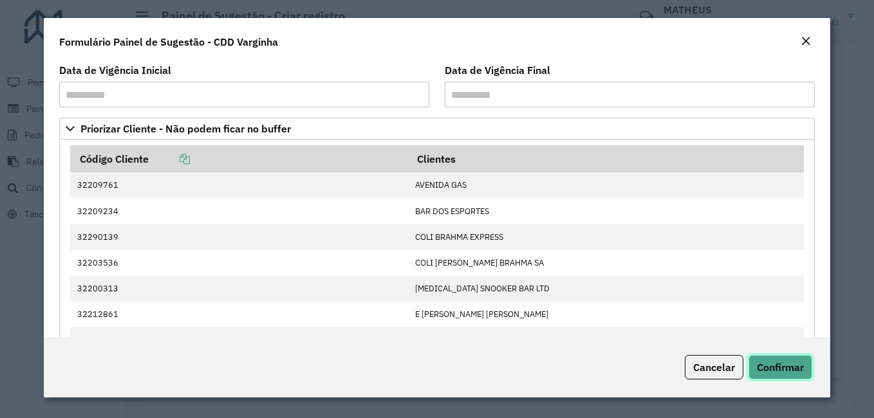
click at [770, 367] on span "Confirmar" at bounding box center [780, 367] width 47 height 13
